Goal: Information Seeking & Learning: Learn about a topic

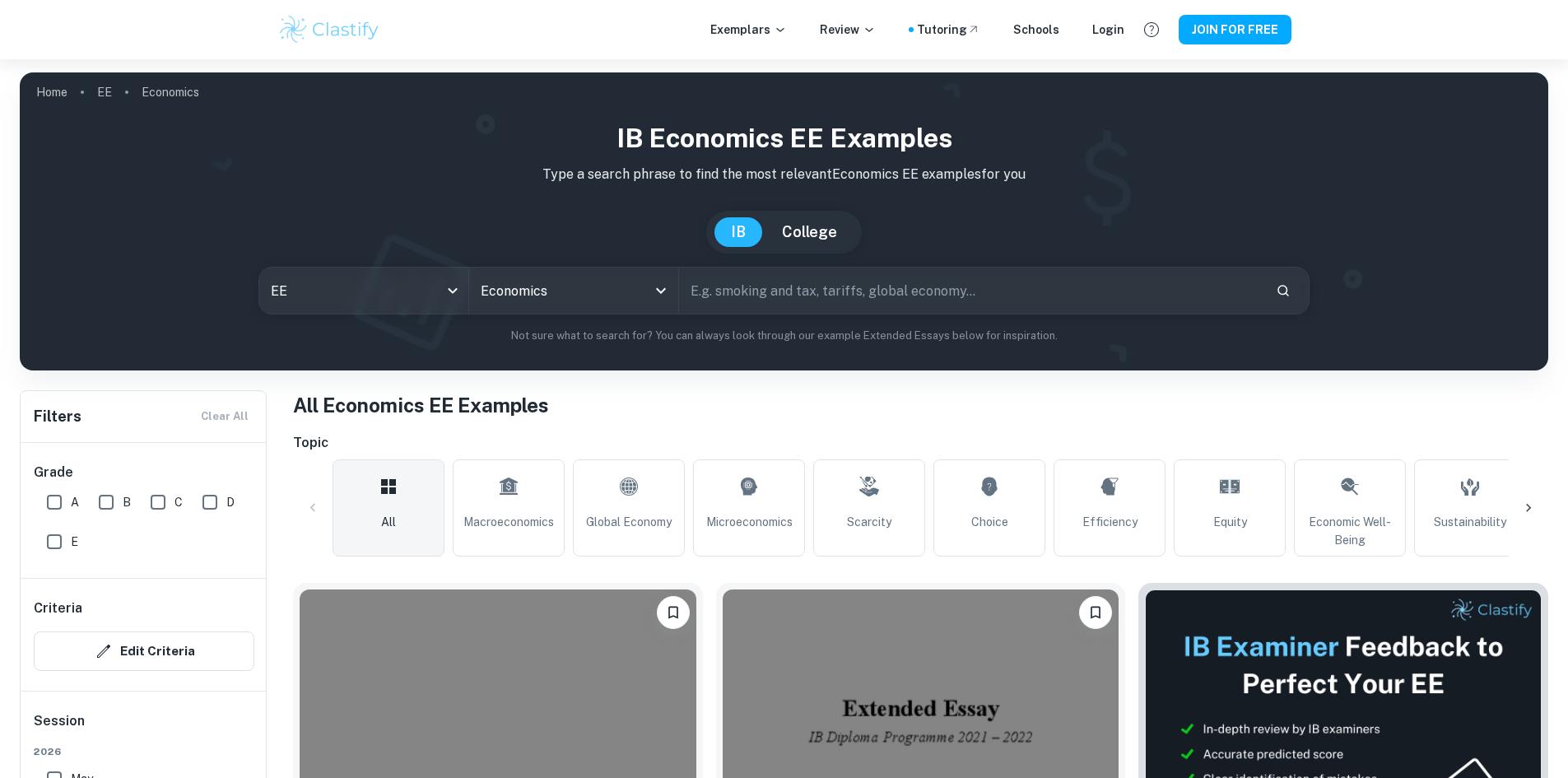
scroll to position [412, 0]
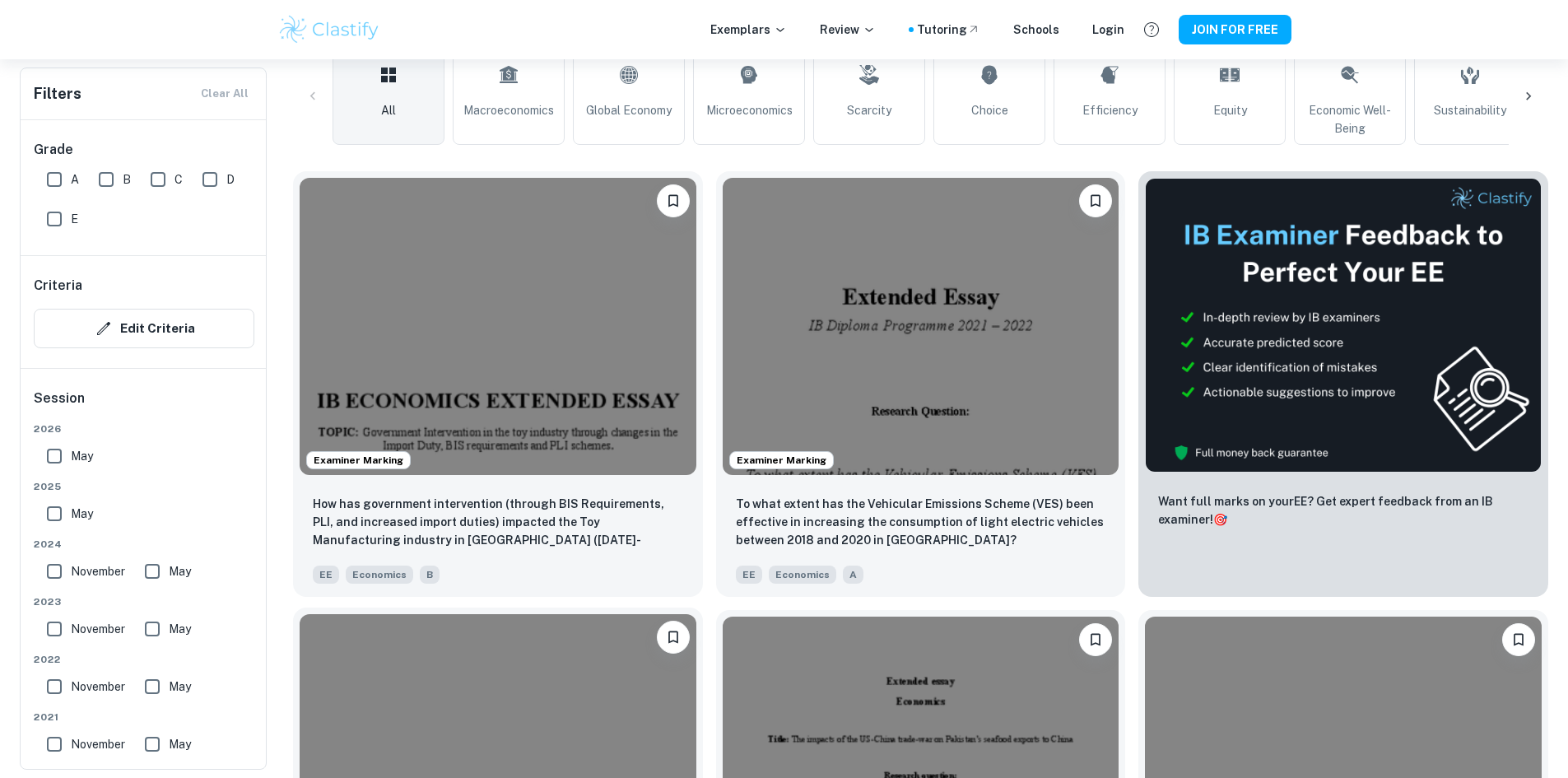
click at [697, 614] on img at bounding box center [498, 763] width 396 height 297
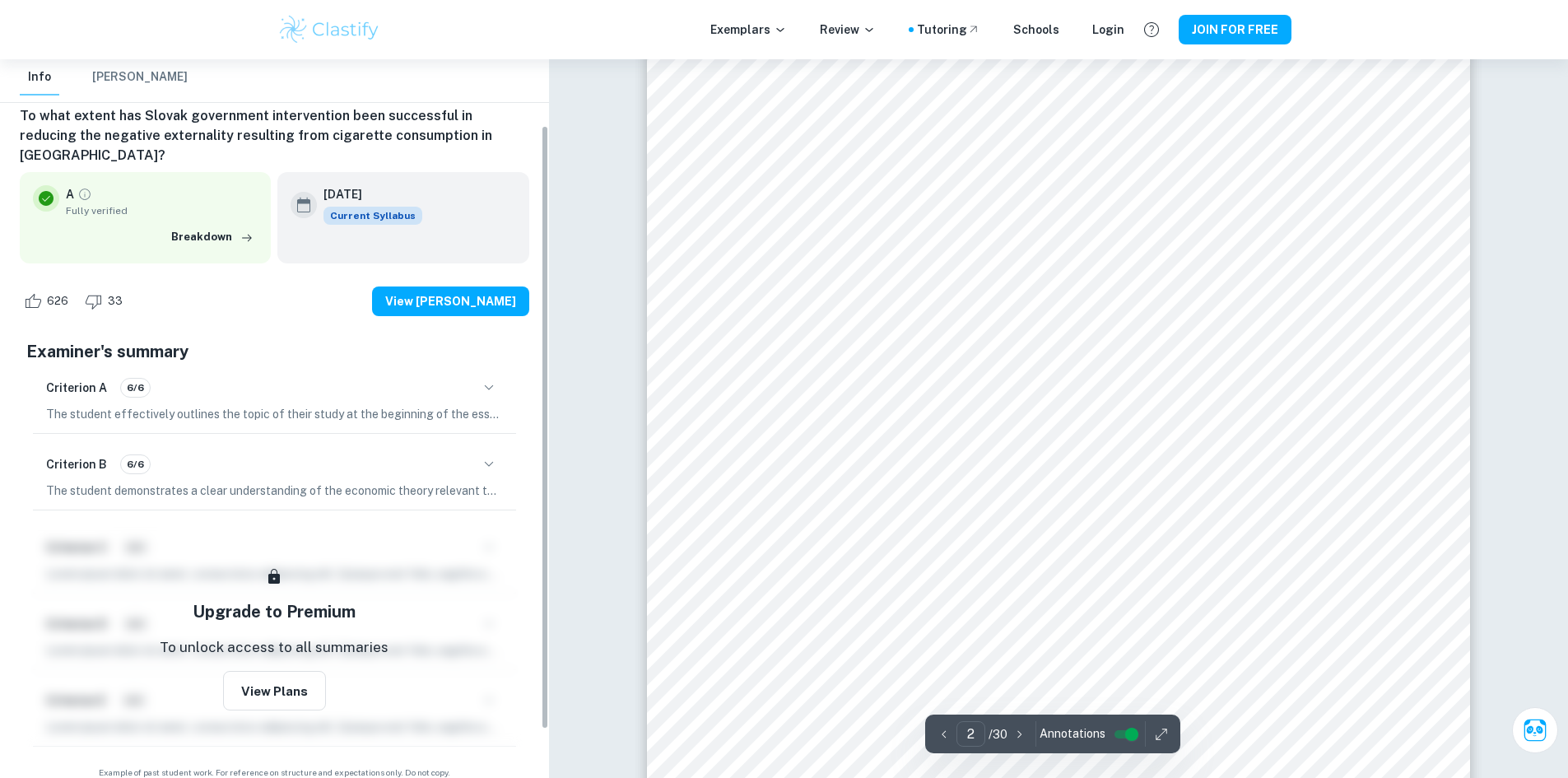
scroll to position [135, 0]
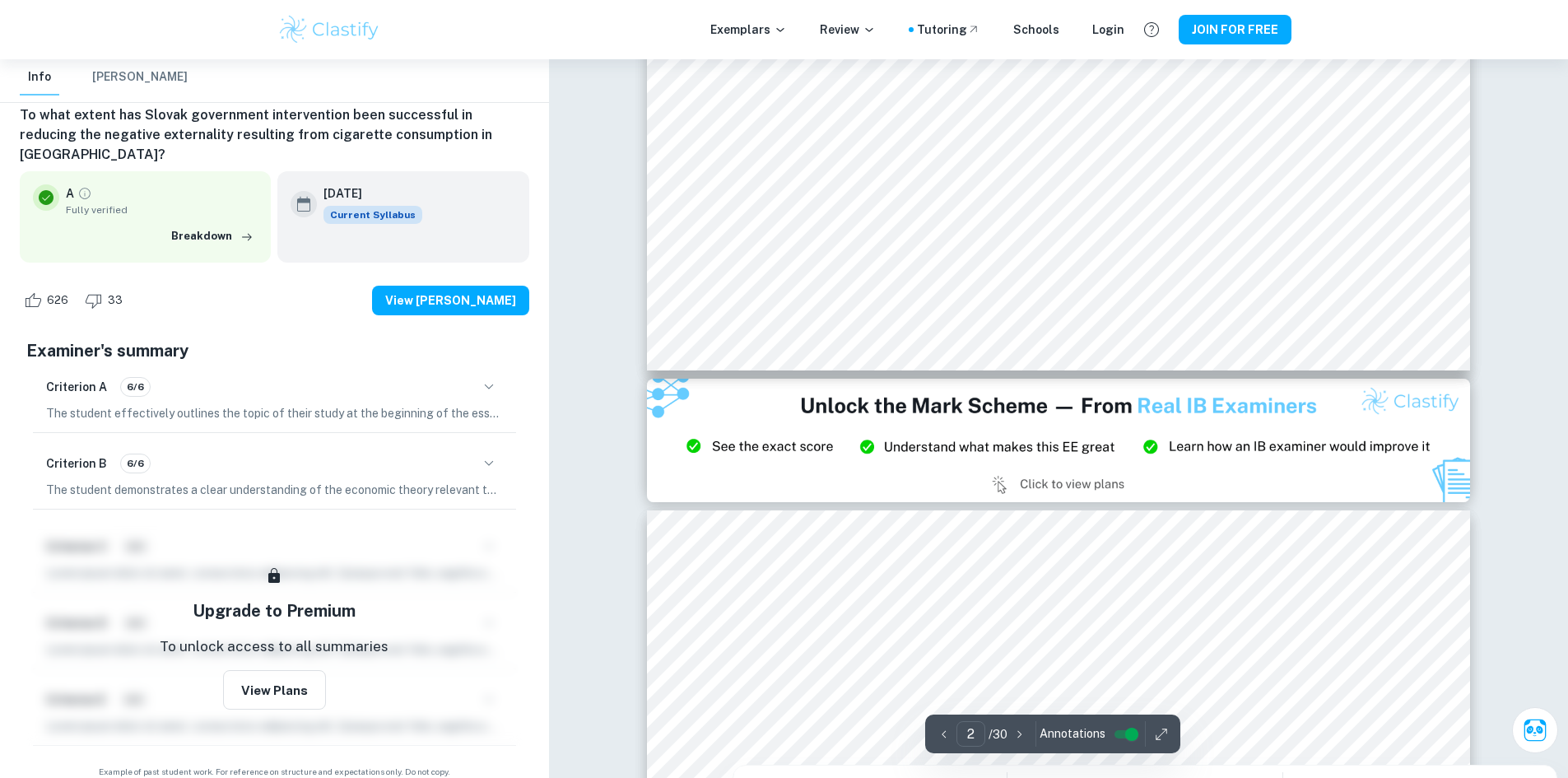
click at [1018, 739] on icon "button" at bounding box center [1019, 733] width 16 height 16
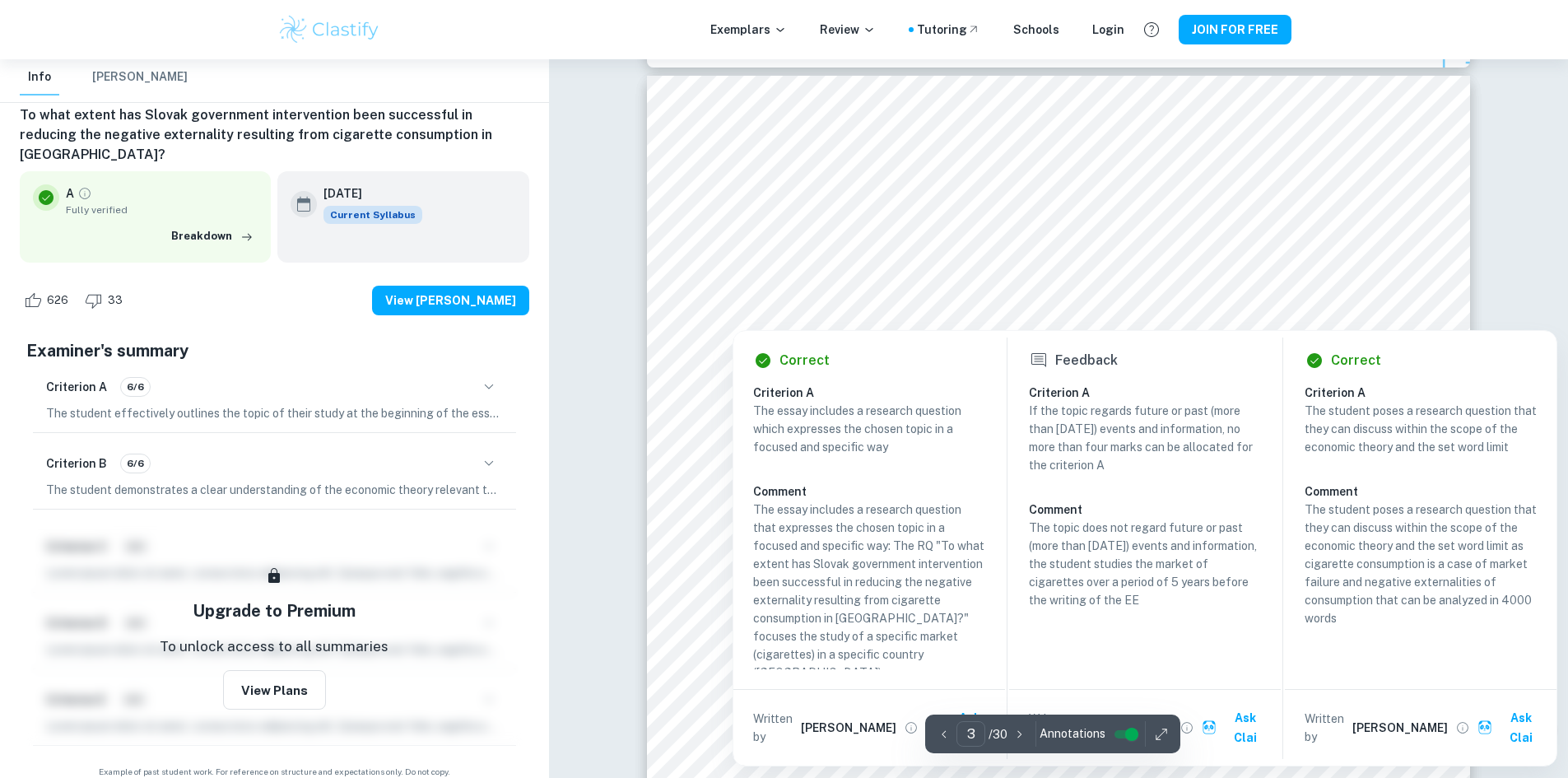
click at [1018, 738] on icon "button" at bounding box center [1019, 733] width 16 height 16
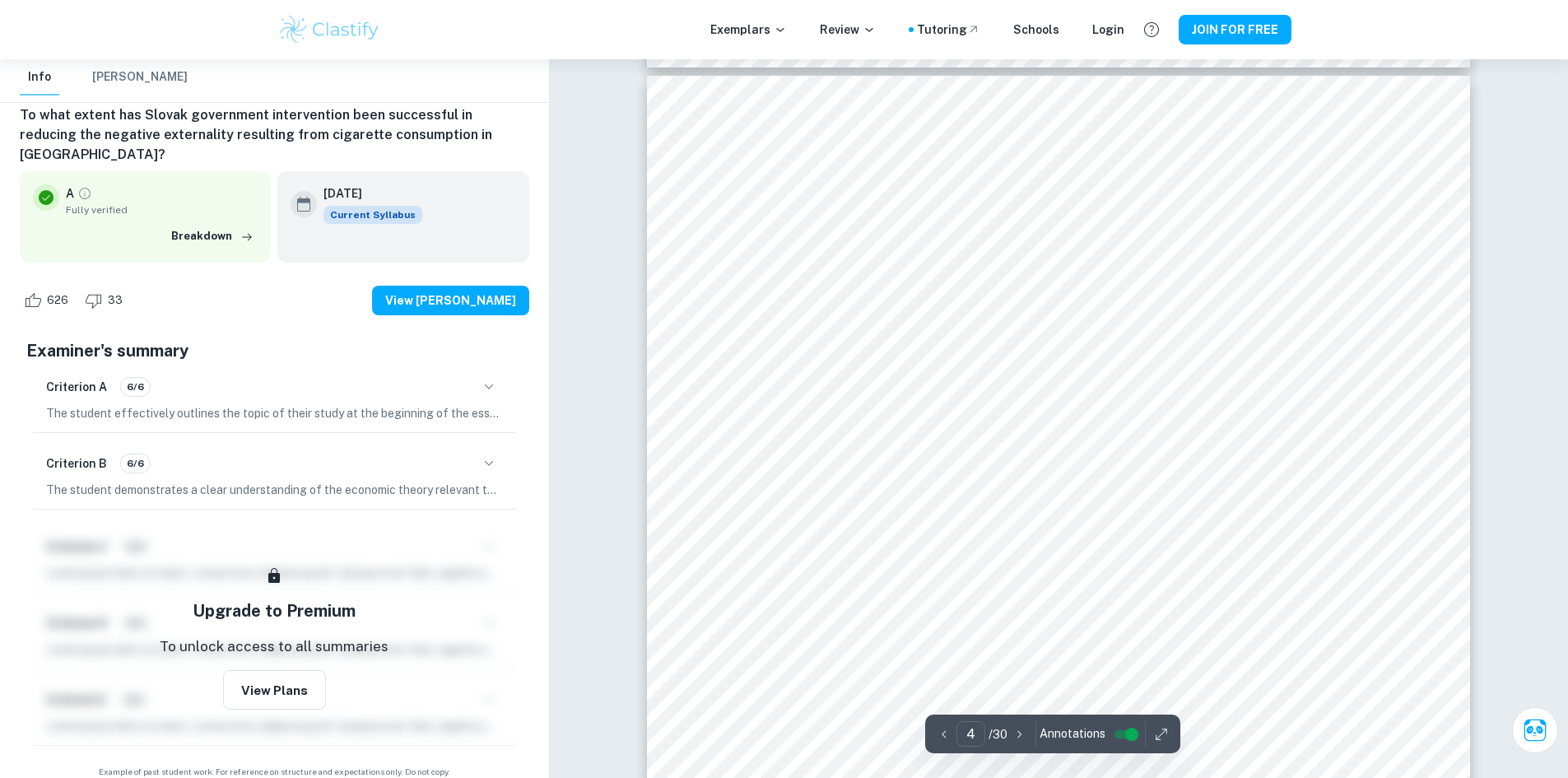
click at [1018, 738] on icon "button" at bounding box center [1019, 733] width 16 height 16
click at [1018, 739] on icon "button" at bounding box center [1019, 733] width 16 height 16
click at [1018, 733] on icon "button" at bounding box center [1019, 733] width 16 height 16
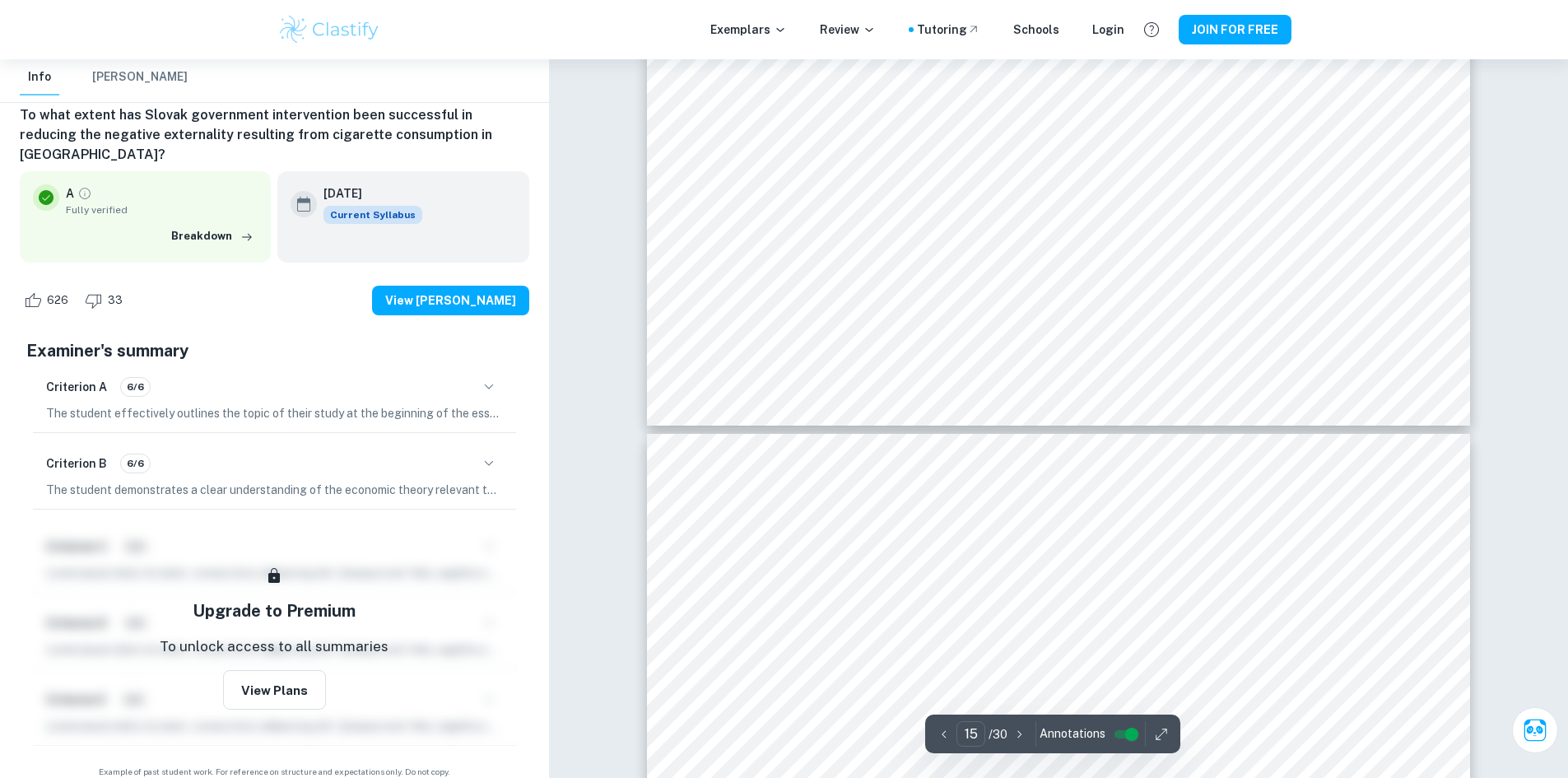
type input "16"
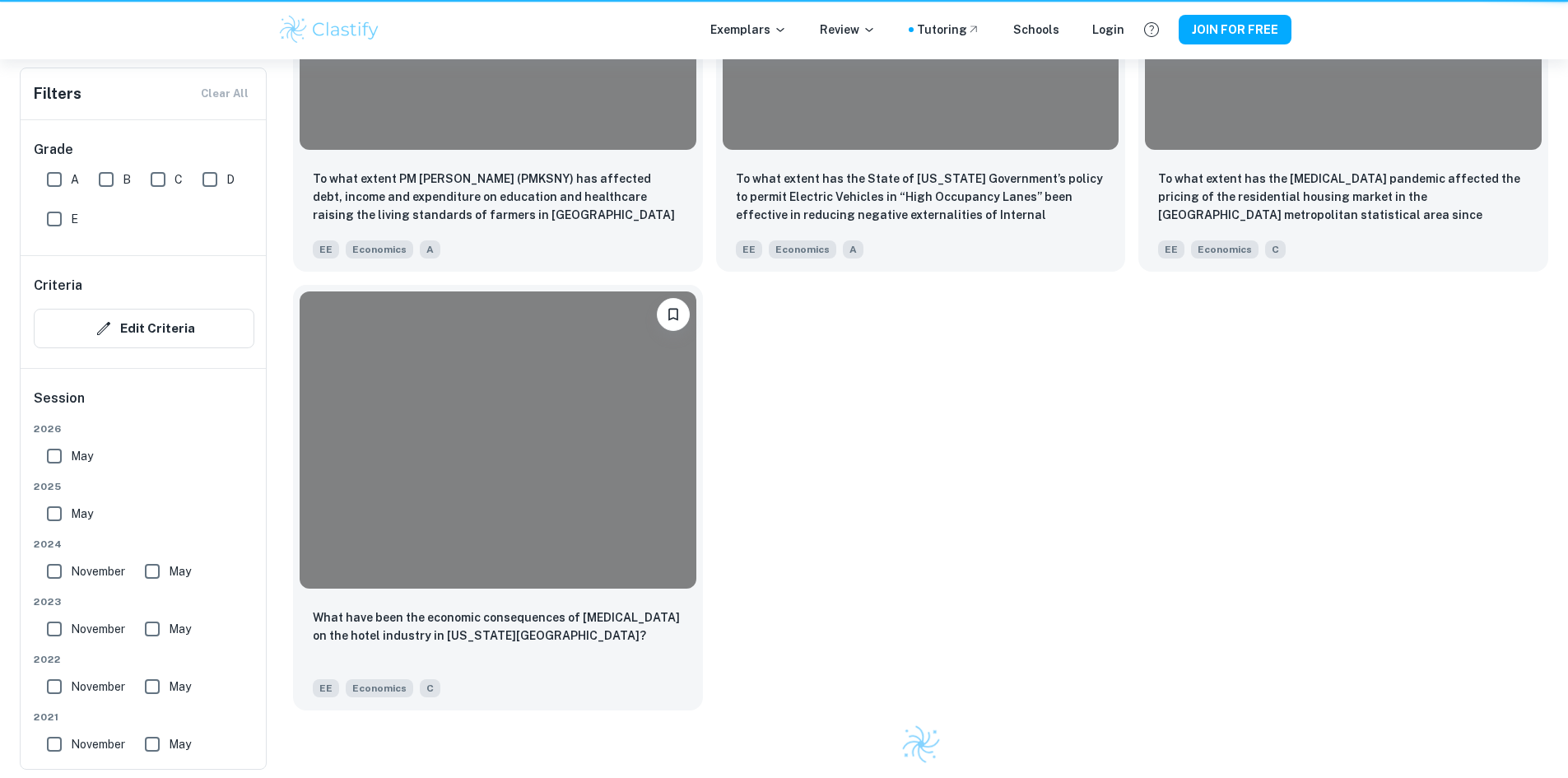
scroll to position [412, 0]
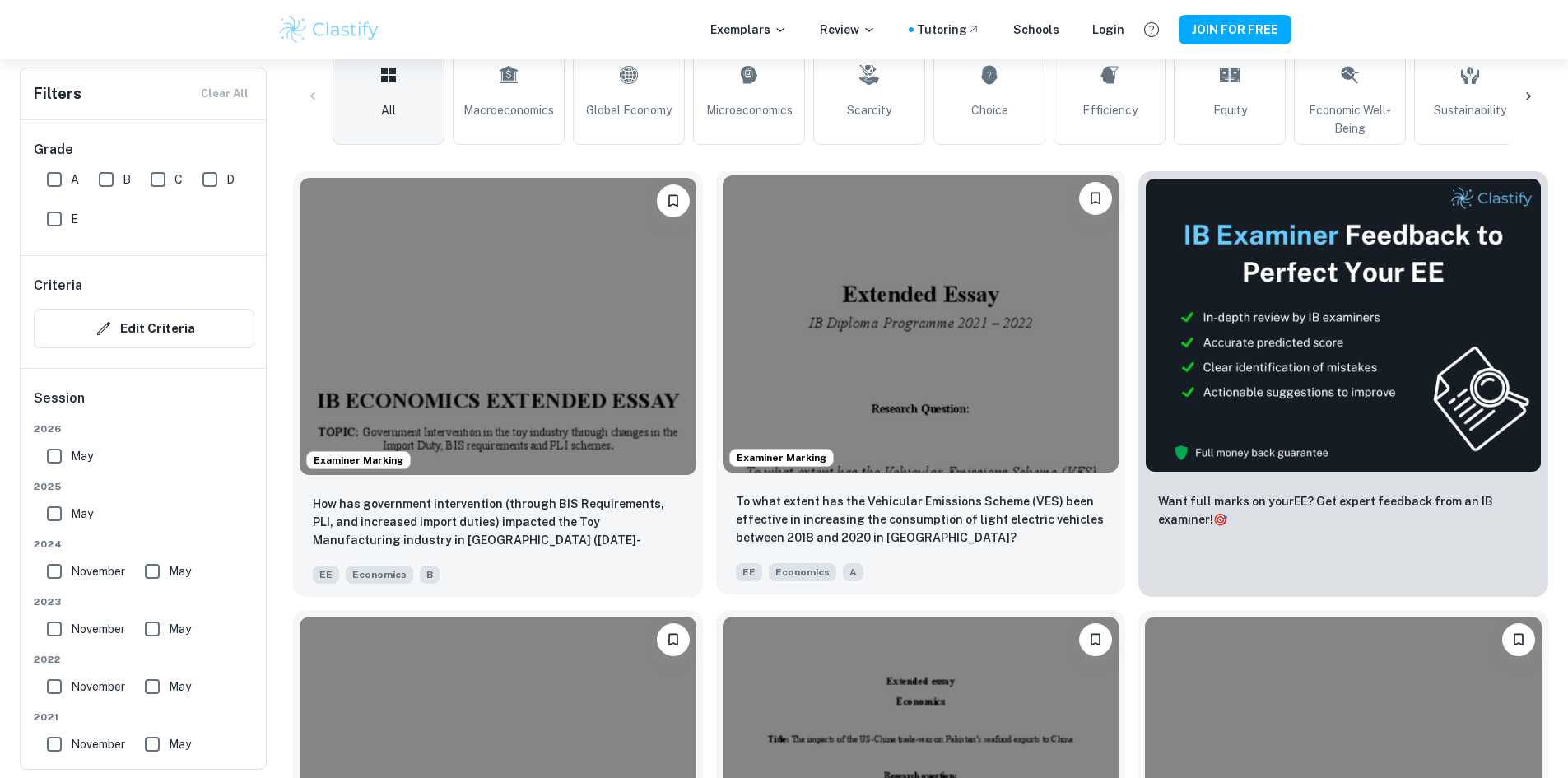
click at [731, 320] on img at bounding box center [920, 323] width 396 height 297
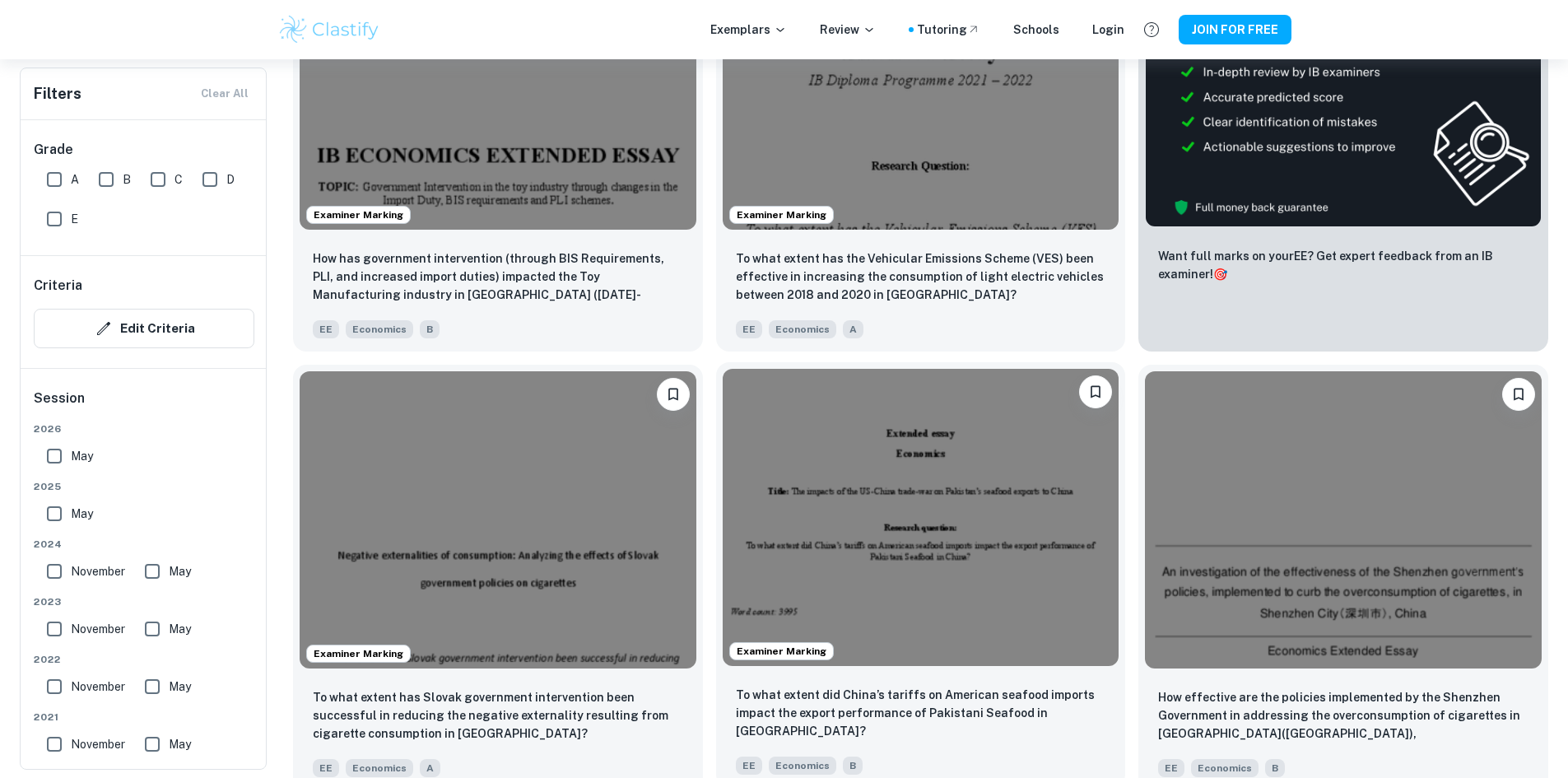
scroll to position [658, 0]
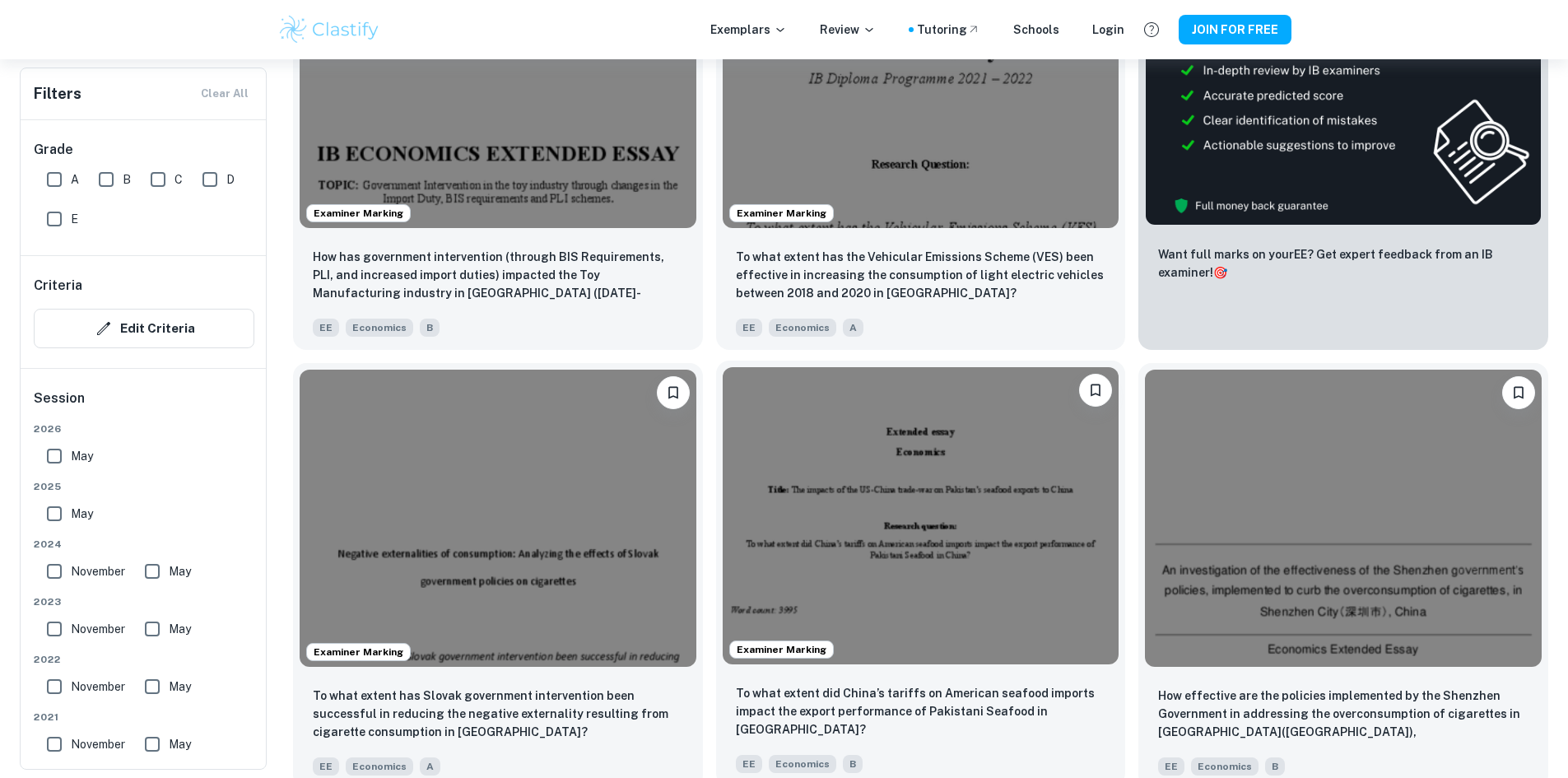
click at [722, 401] on img at bounding box center [920, 516] width 396 height 297
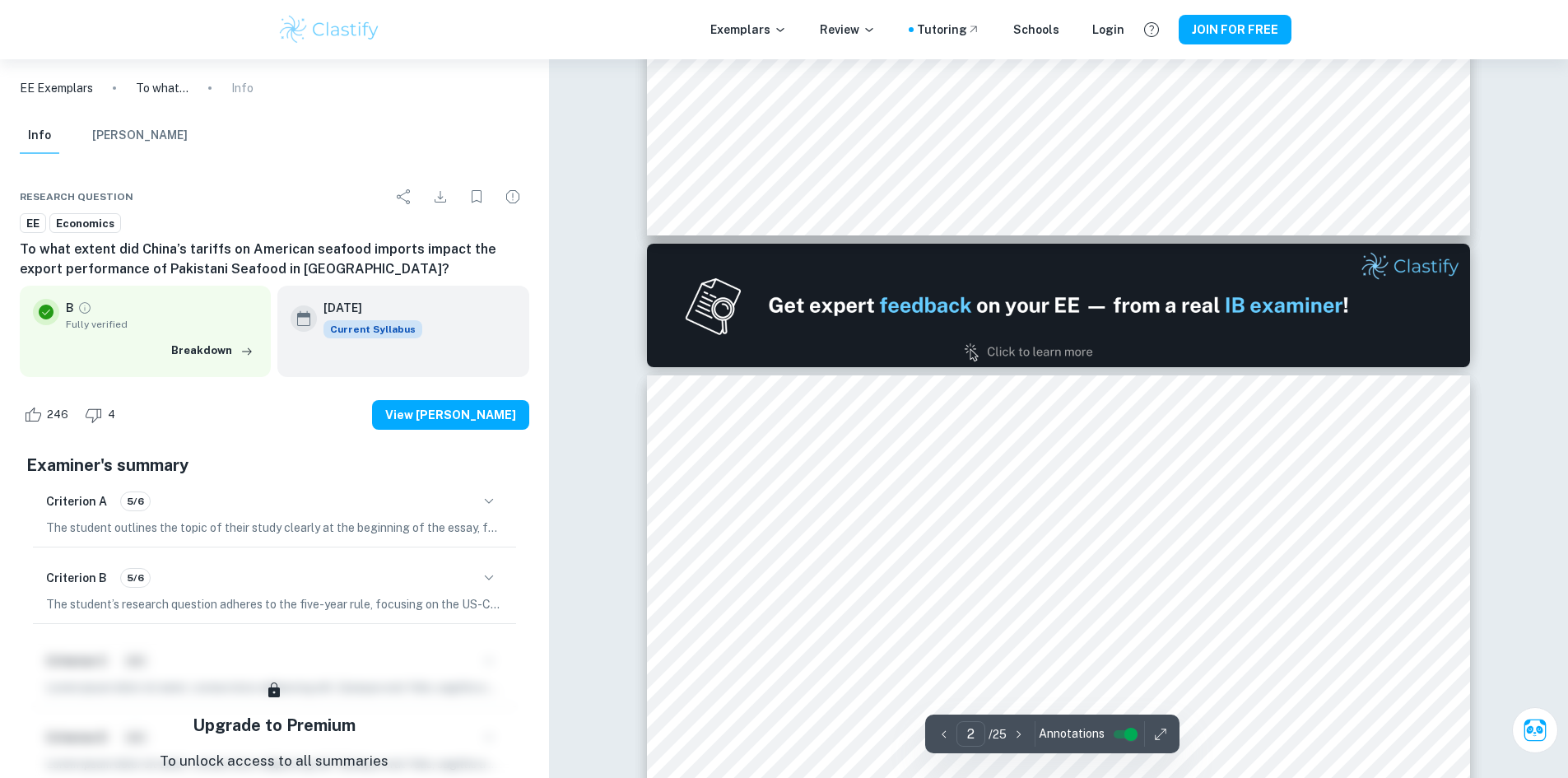
scroll to position [1317, 0]
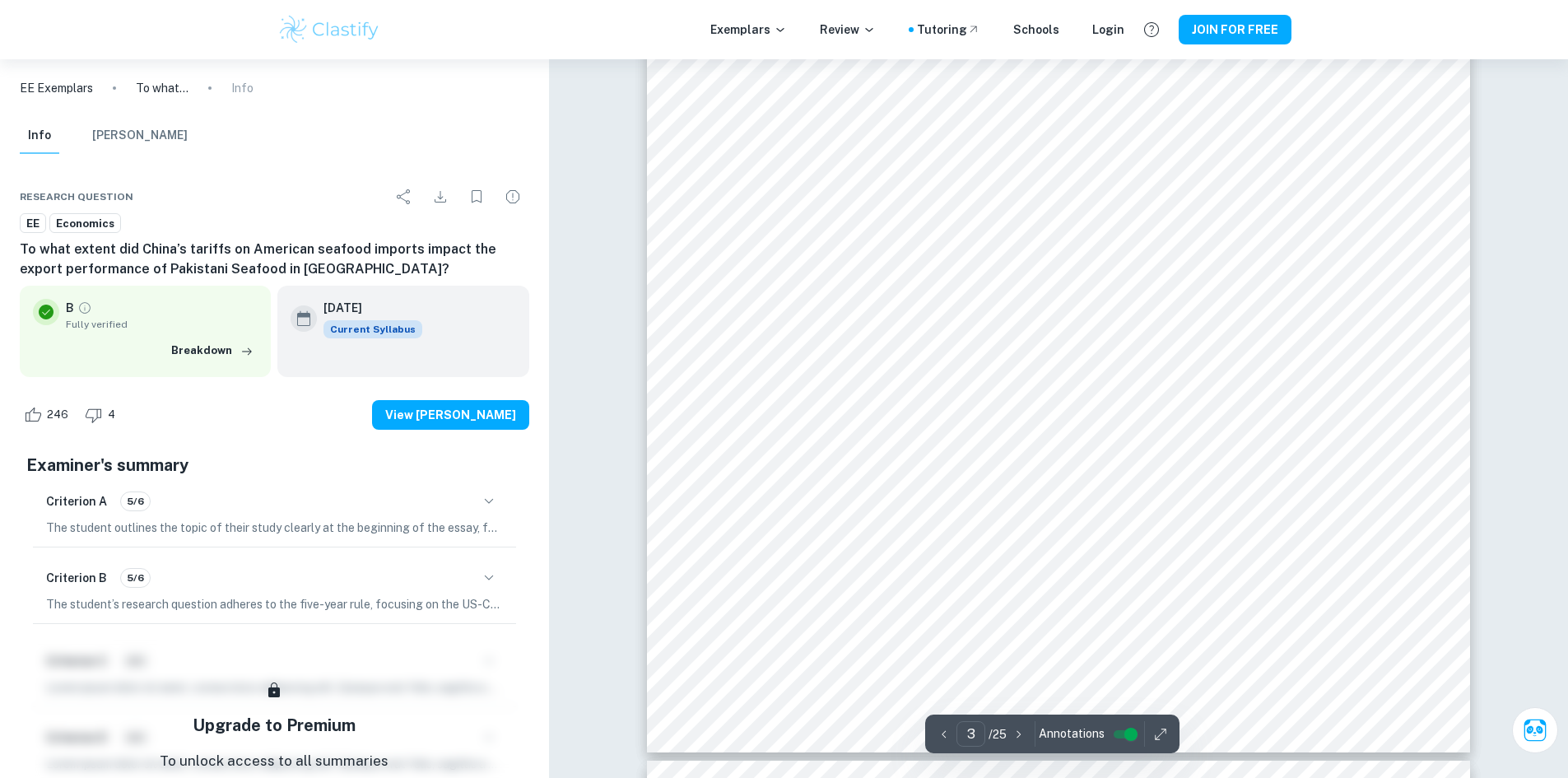
click at [1011, 730] on icon "button" at bounding box center [1018, 733] width 16 height 16
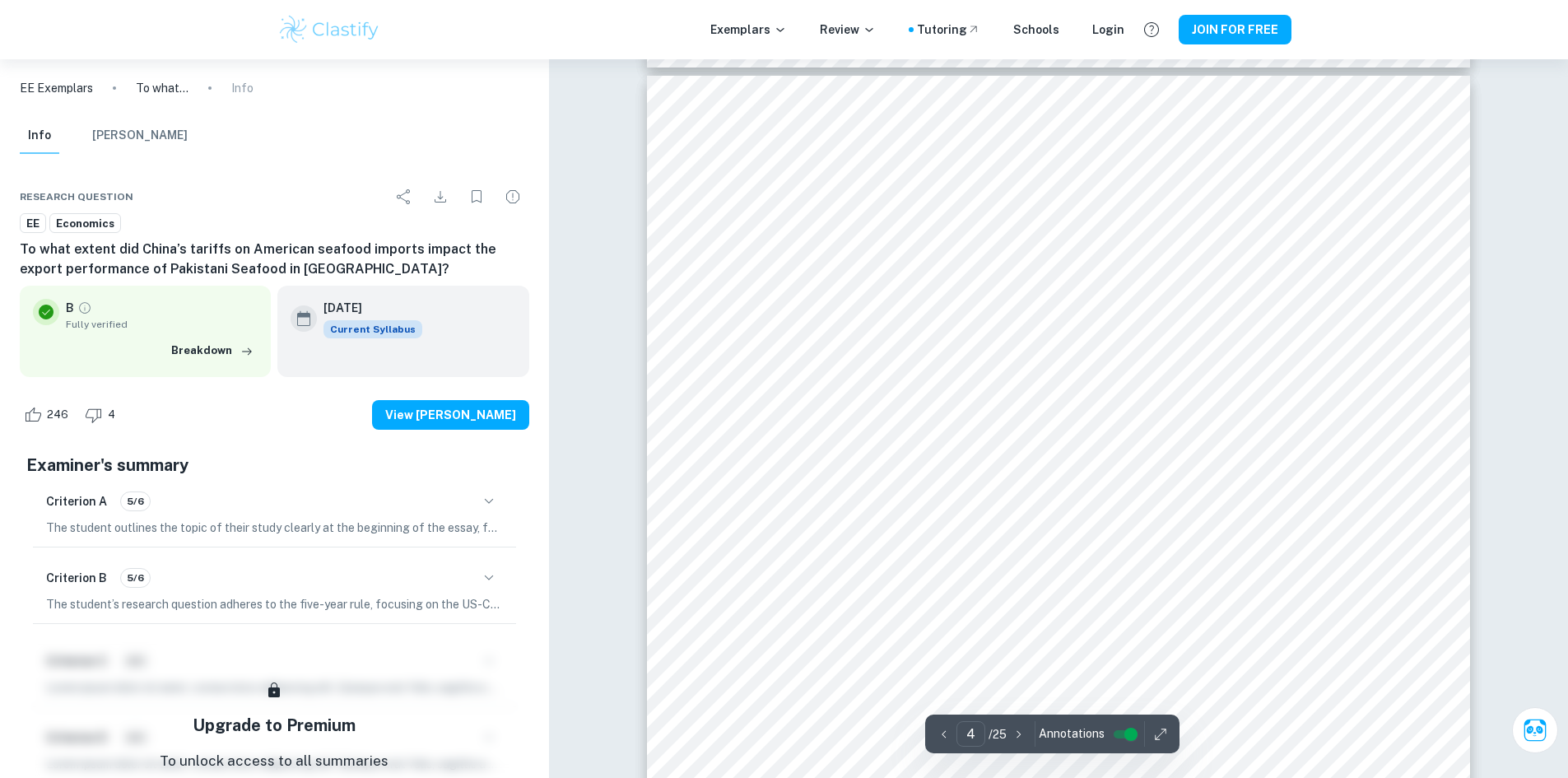
click at [1011, 730] on icon "button" at bounding box center [1018, 733] width 16 height 16
click at [1013, 729] on icon "button" at bounding box center [1018, 733] width 16 height 16
click at [1013, 727] on icon "button" at bounding box center [1018, 733] width 16 height 16
click at [1014, 728] on icon "button" at bounding box center [1018, 733] width 16 height 16
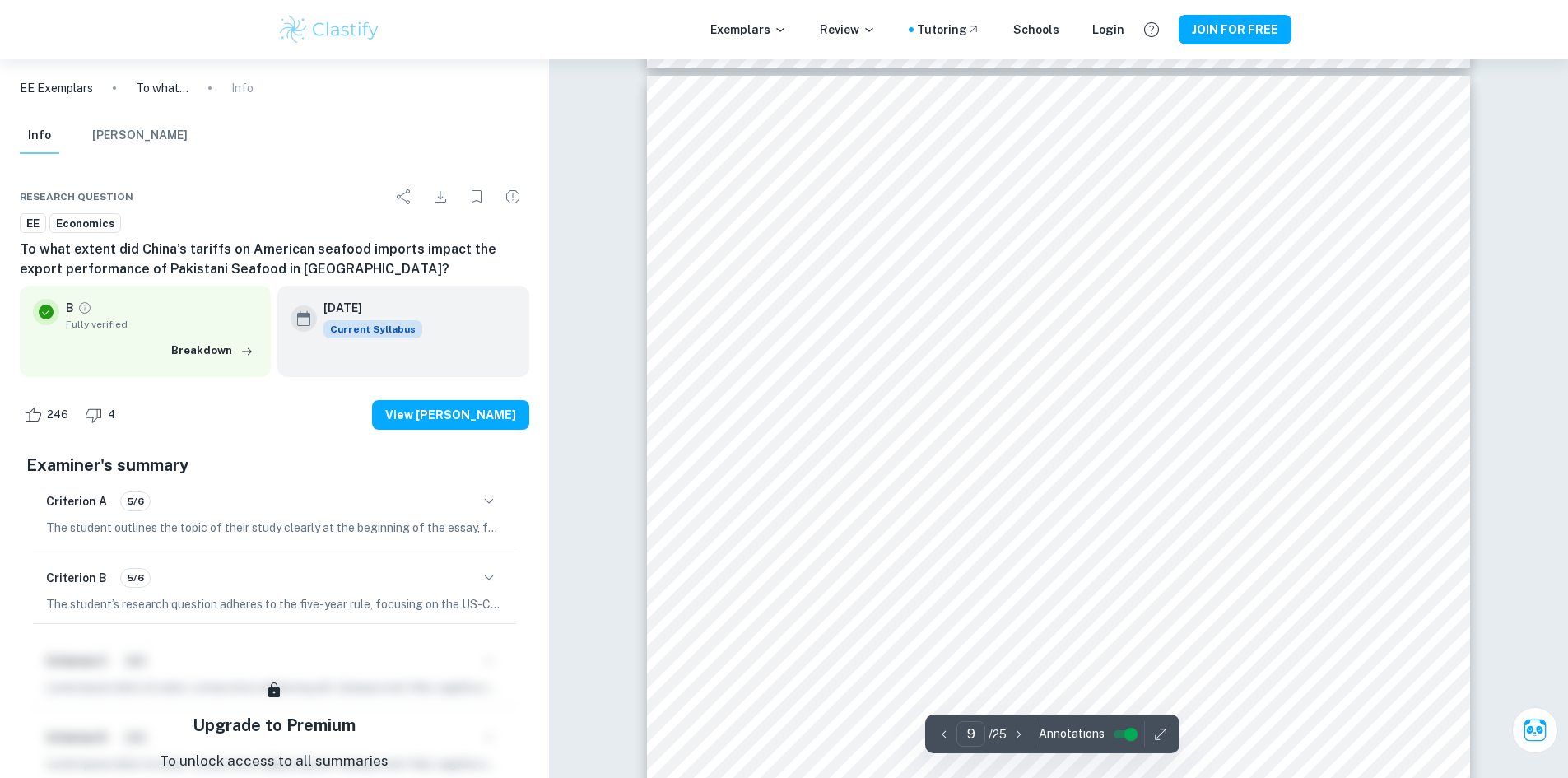
click at [1014, 733] on icon "button" at bounding box center [1018, 733] width 16 height 16
click at [1014, 735] on icon "button" at bounding box center [1018, 733] width 16 height 16
click at [1014, 734] on icon "button" at bounding box center [1018, 733] width 16 height 16
click at [1013, 736] on icon "button" at bounding box center [1018, 733] width 16 height 16
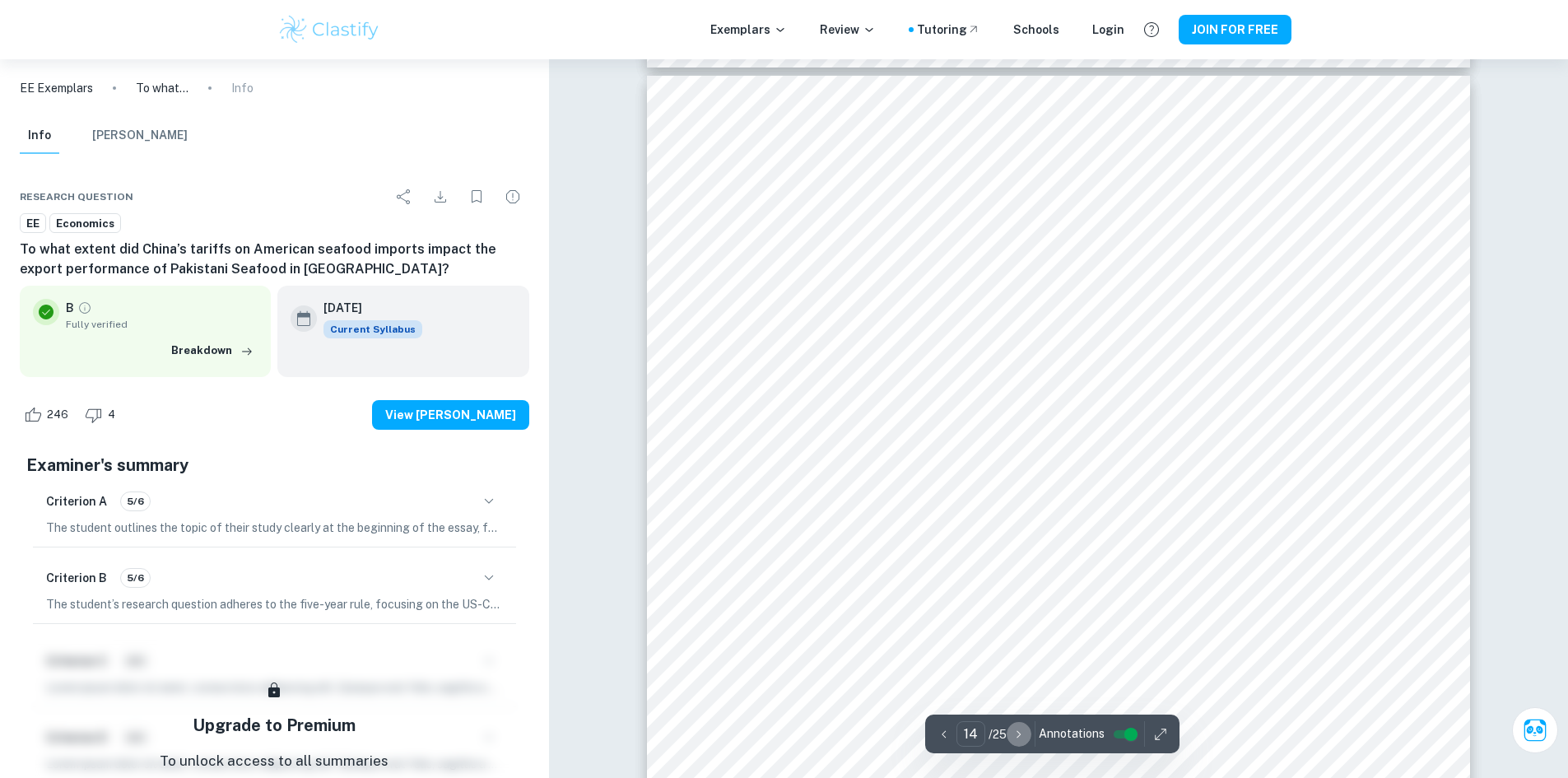
click at [1013, 732] on icon "button" at bounding box center [1018, 733] width 16 height 16
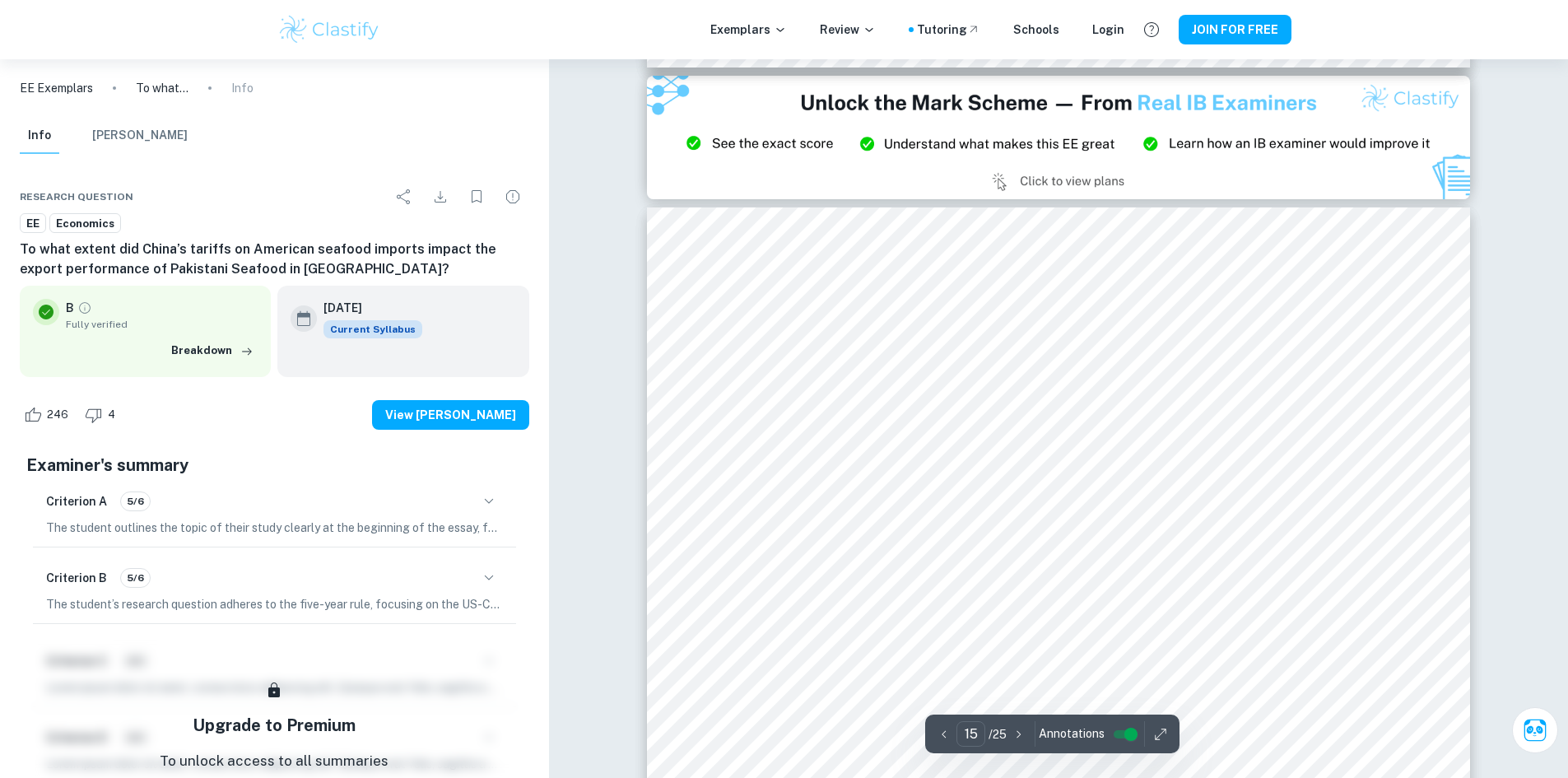
click at [1013, 739] on icon "button" at bounding box center [1018, 733] width 16 height 16
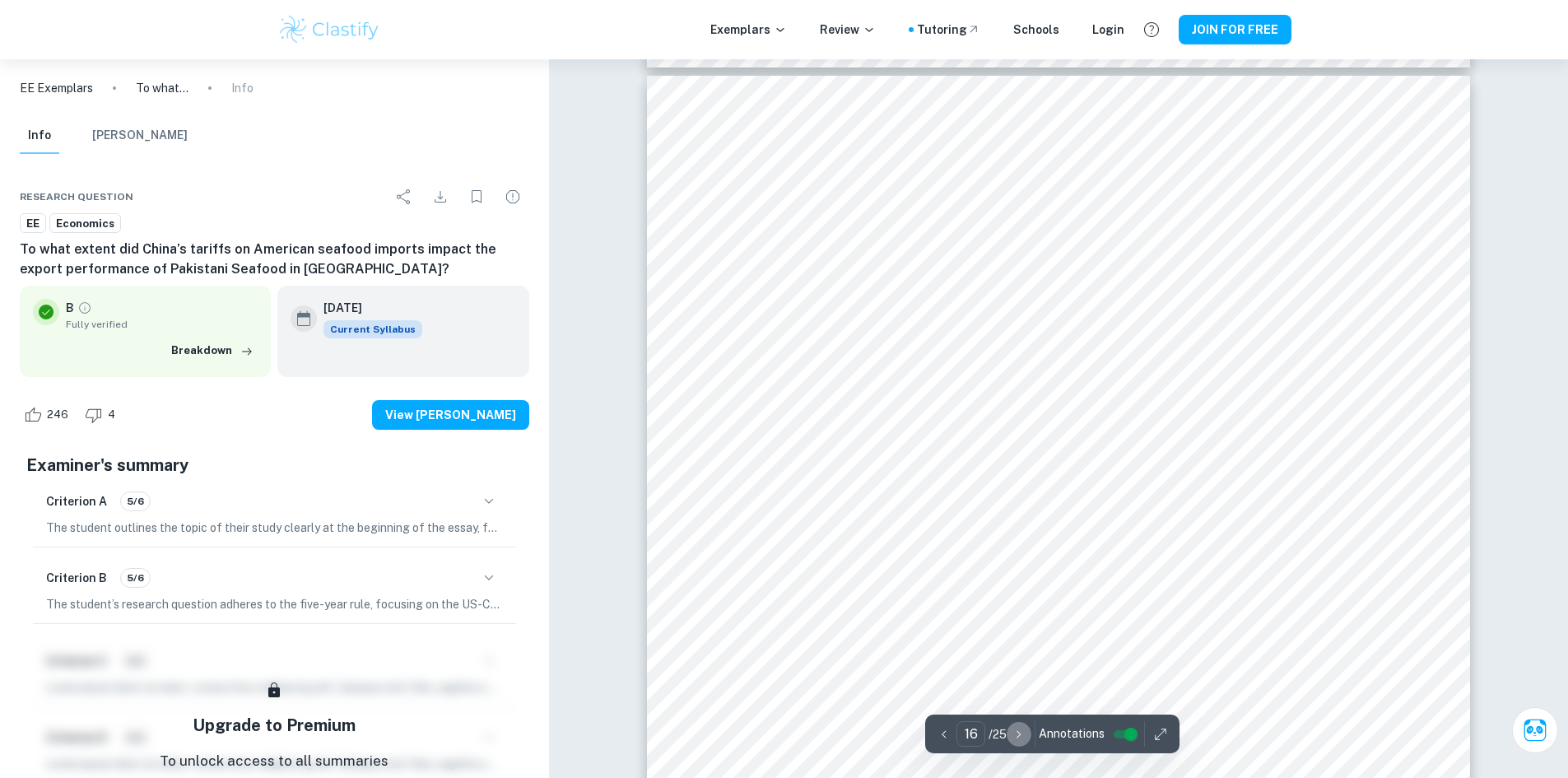
click at [1013, 740] on icon "button" at bounding box center [1018, 733] width 16 height 16
click at [1013, 739] on icon "button" at bounding box center [1018, 733] width 16 height 16
click at [1012, 733] on icon "button" at bounding box center [1018, 733] width 16 height 16
click at [1011, 736] on icon "button" at bounding box center [1018, 733] width 16 height 16
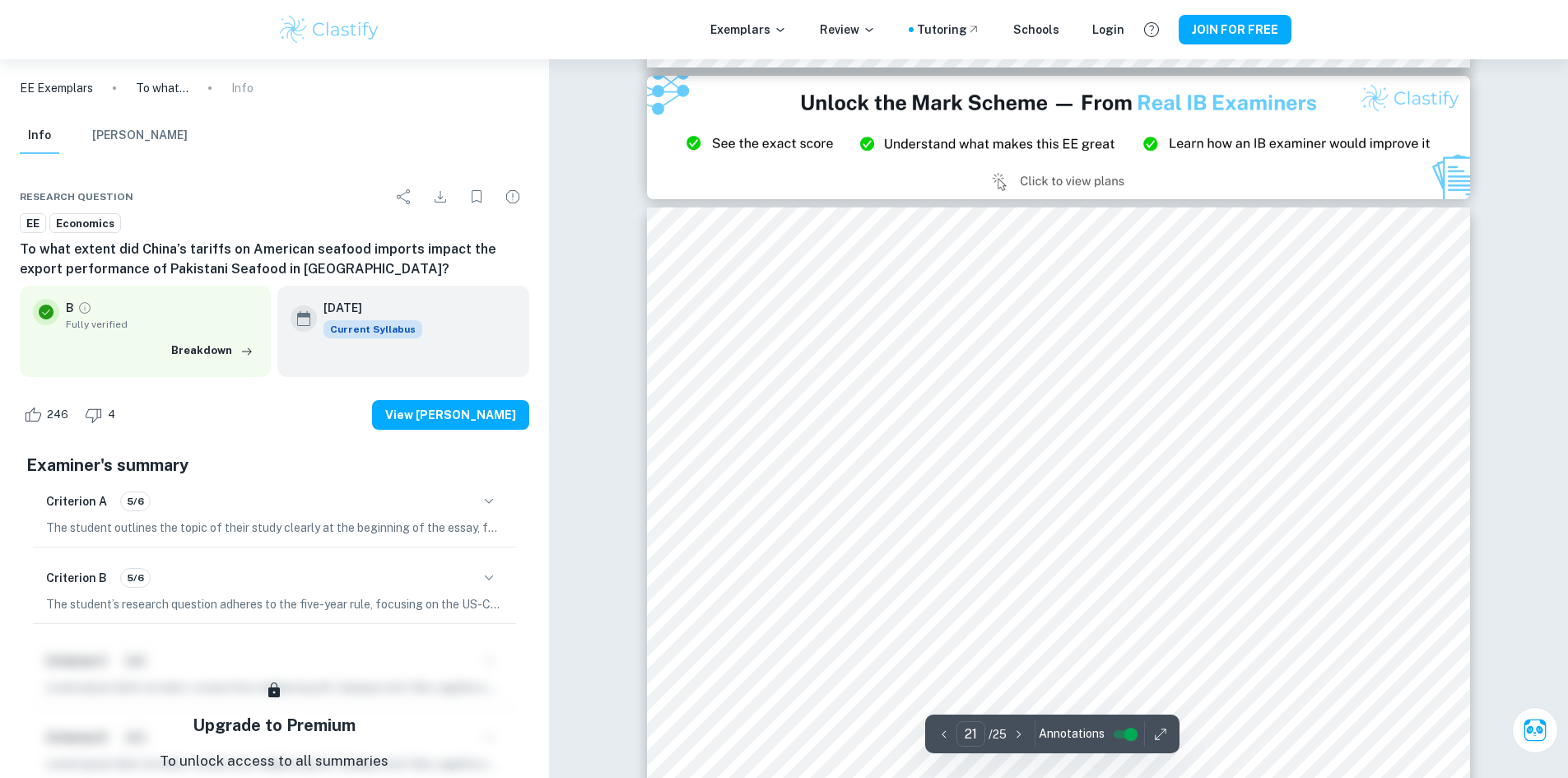
click at [1011, 734] on icon "button" at bounding box center [1018, 733] width 16 height 16
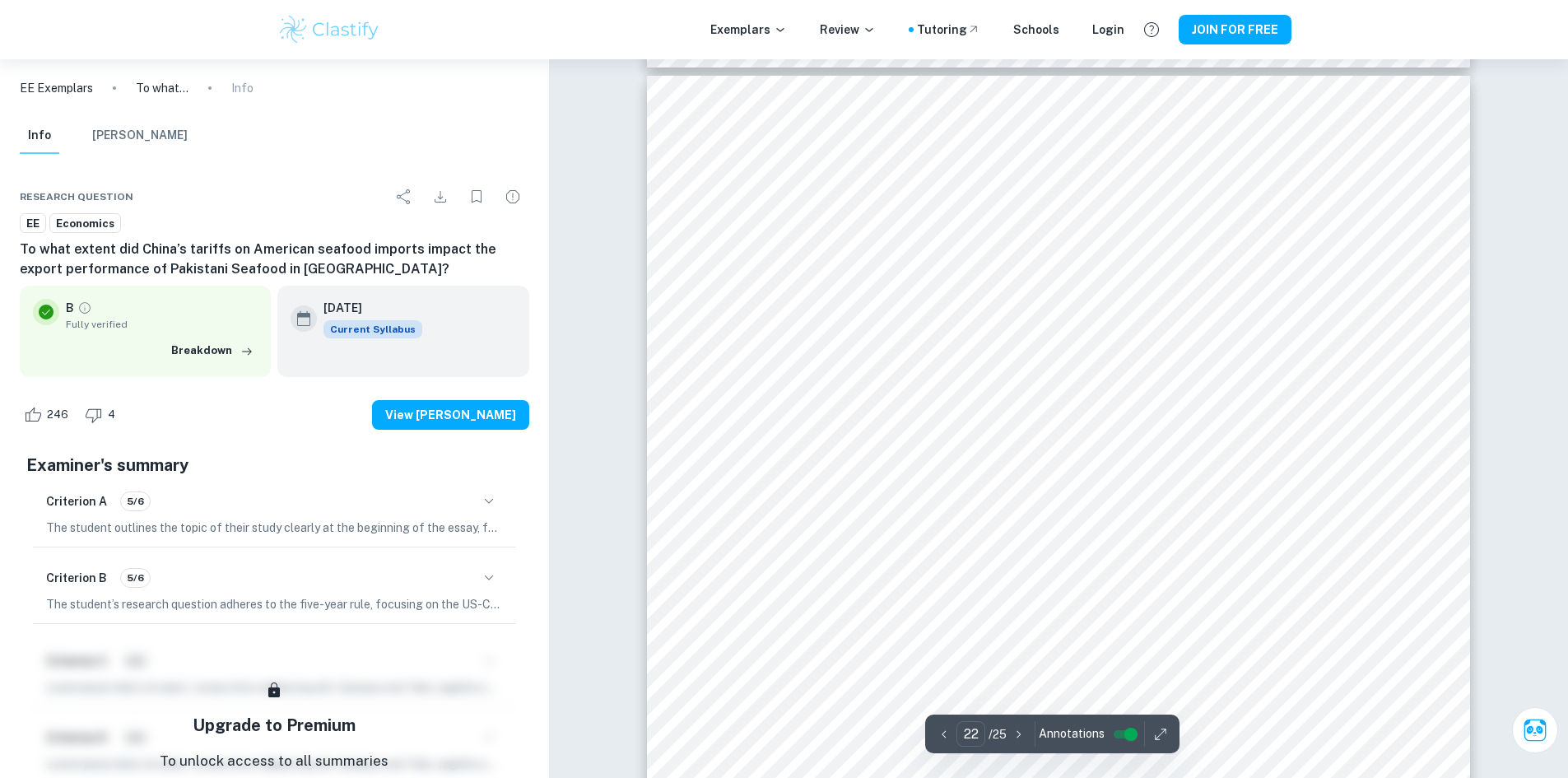
click at [1011, 734] on icon "button" at bounding box center [1018, 733] width 16 height 16
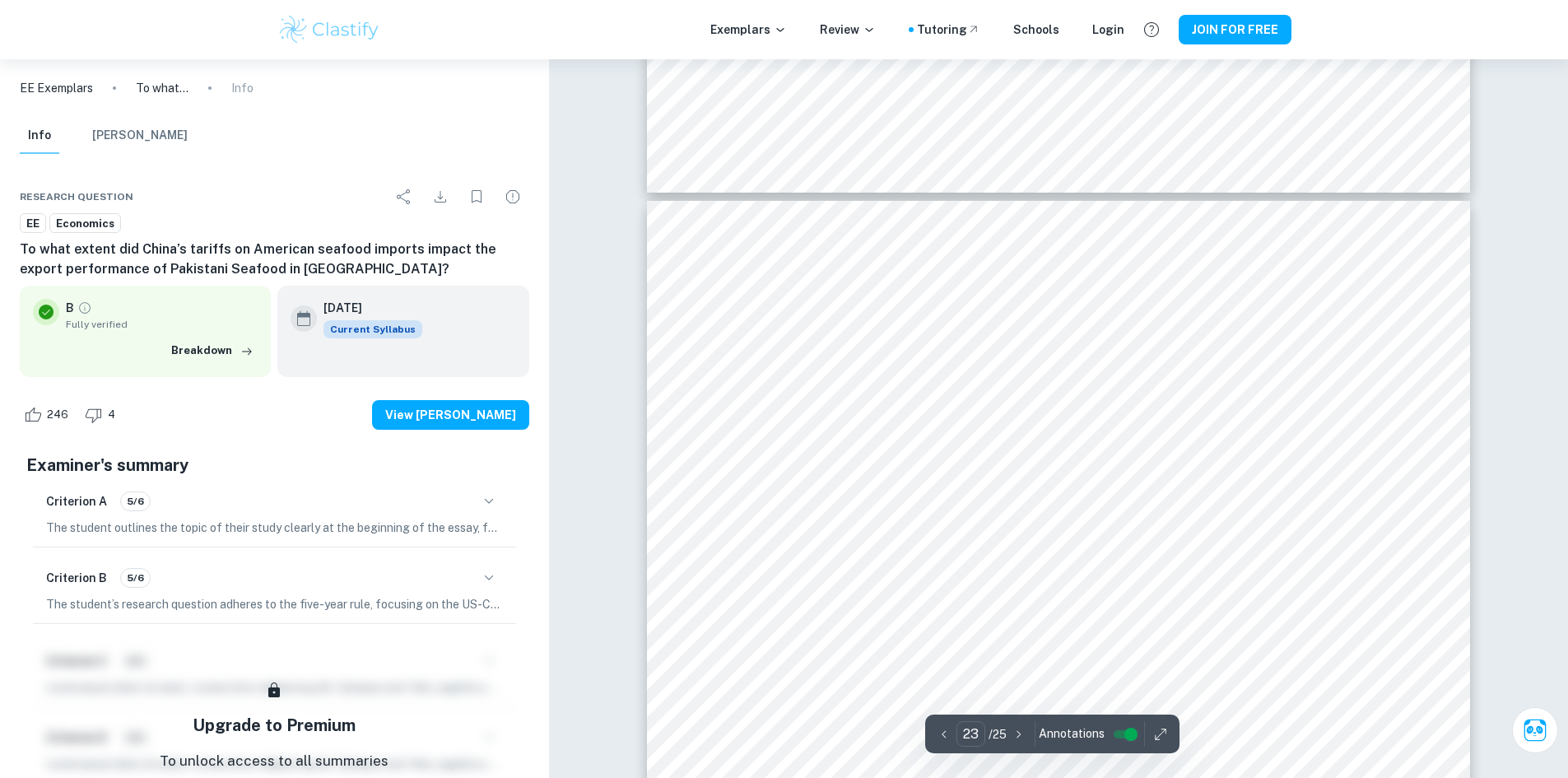
type input "22"
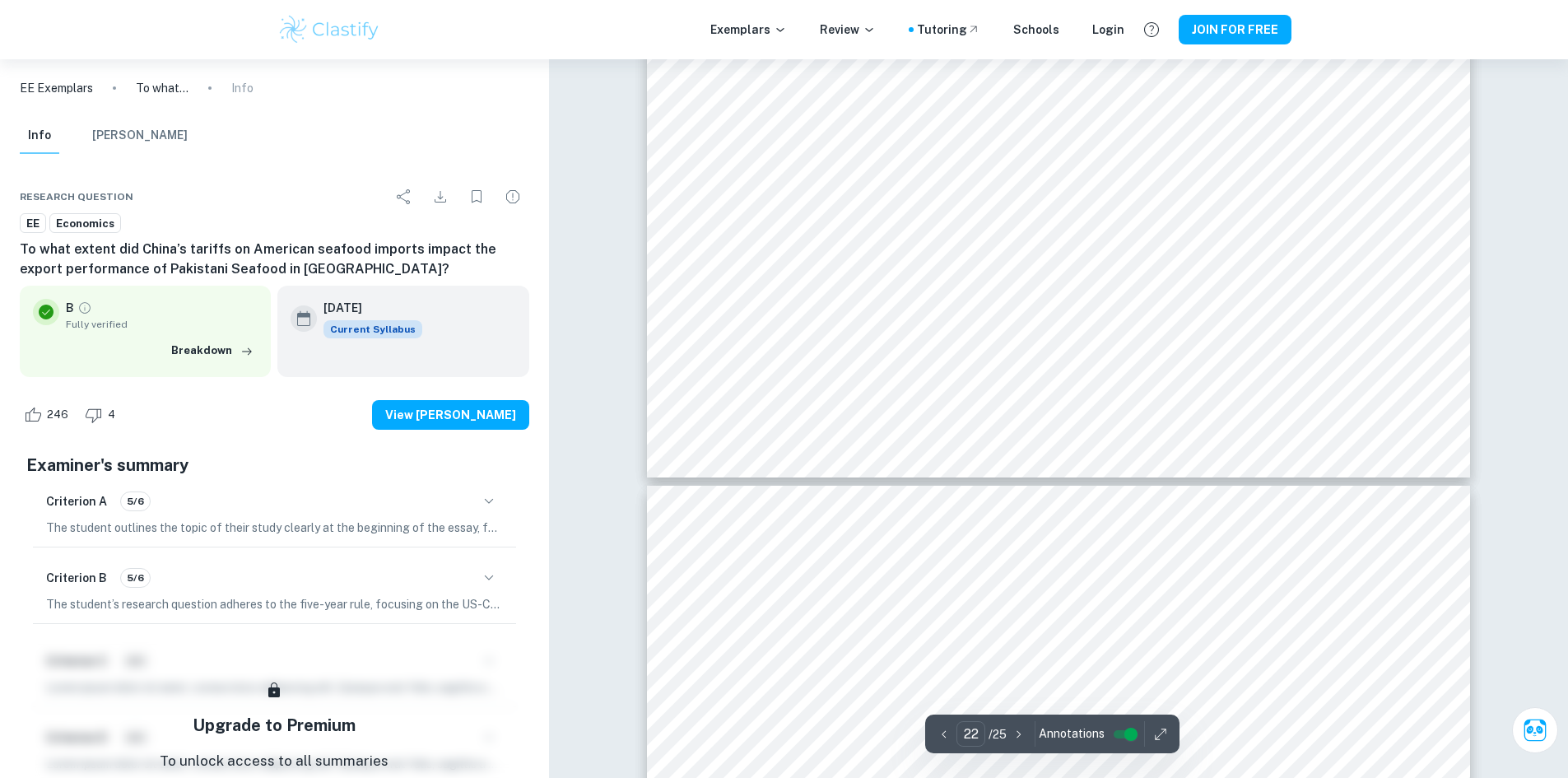
scroll to position [23854, 0]
